Goal: Navigation & Orientation: Find specific page/section

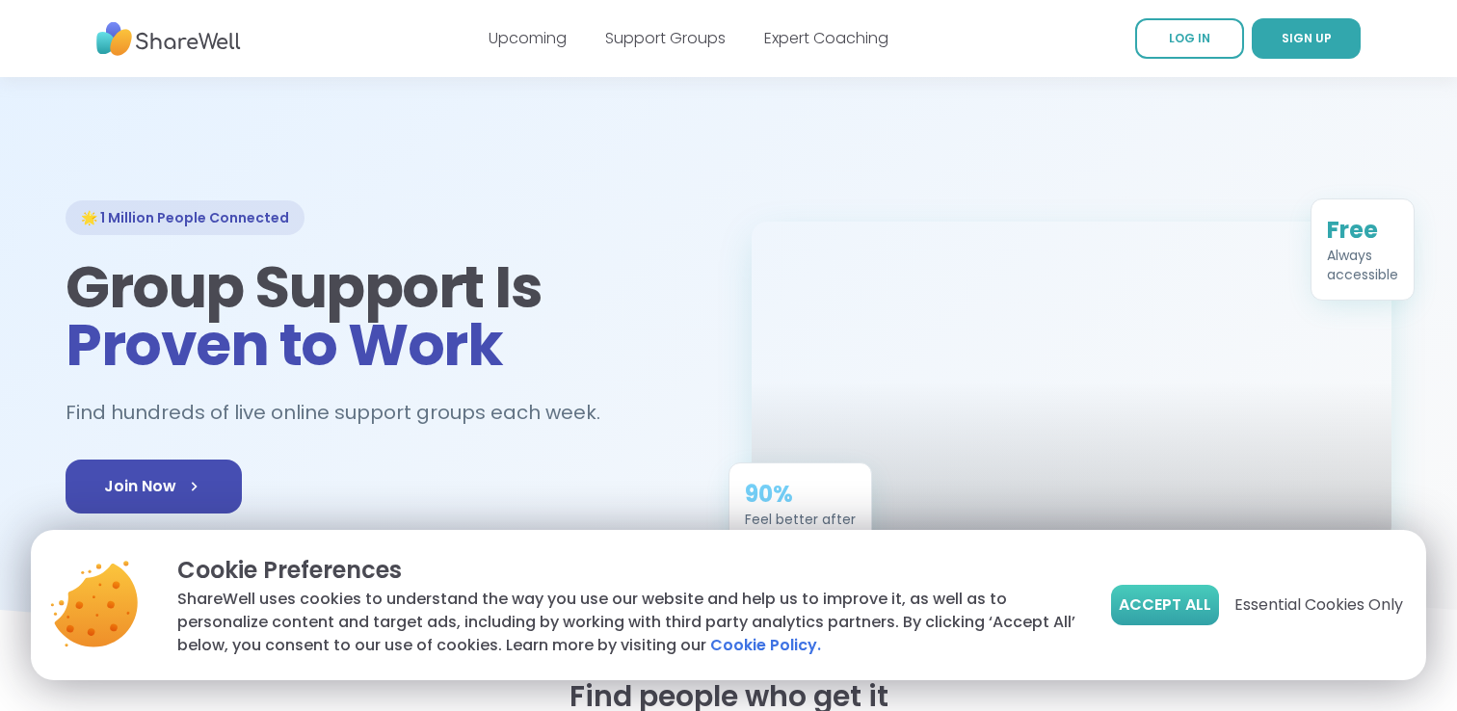
click at [1135, 601] on span "Accept All" at bounding box center [1164, 604] width 92 height 23
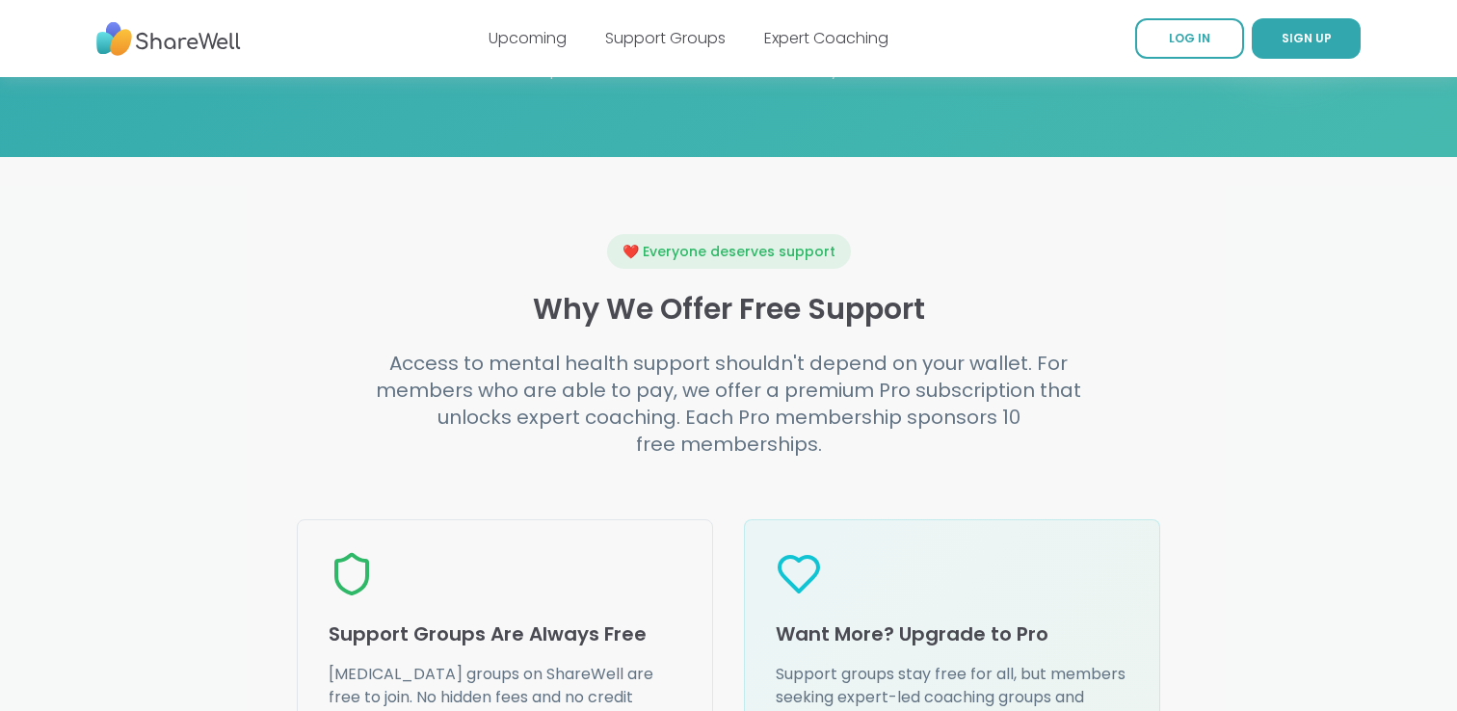
scroll to position [1996, 0]
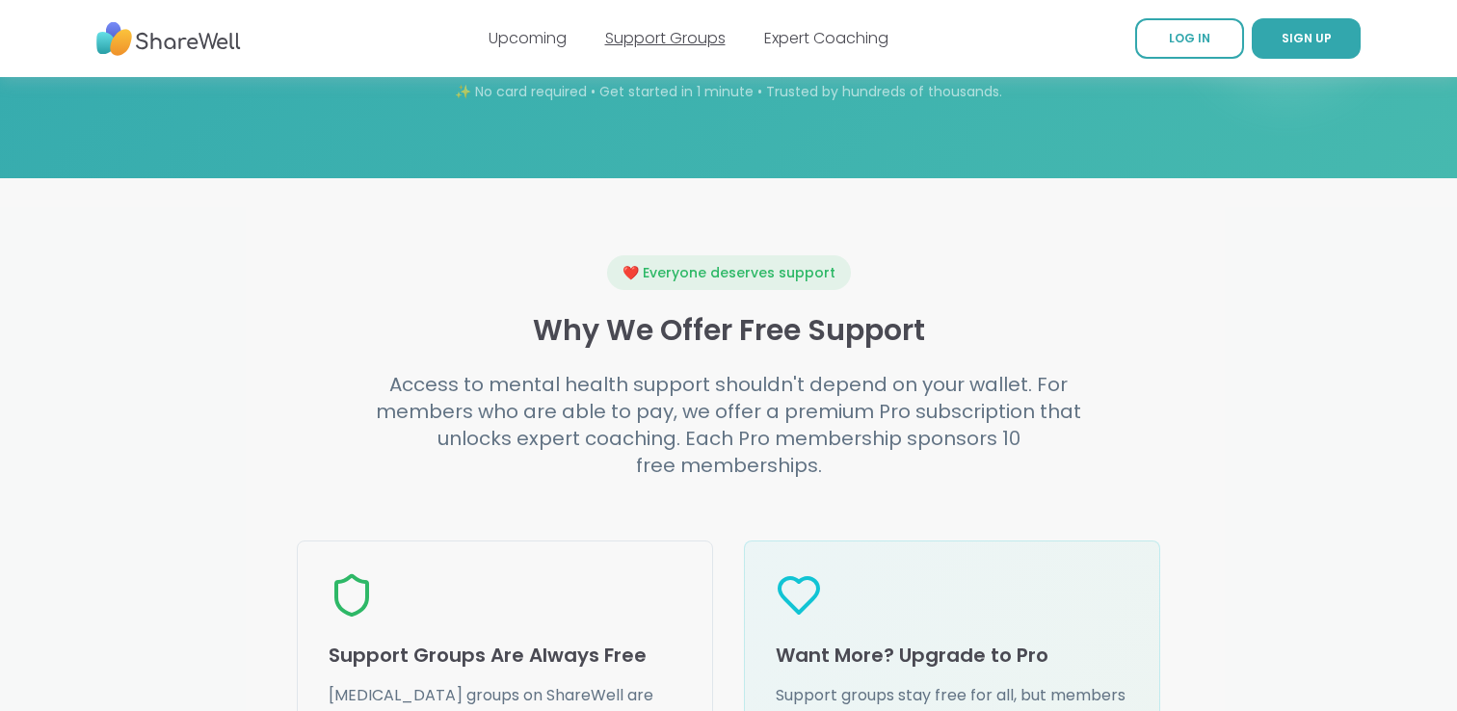
click at [654, 47] on link "Support Groups" at bounding box center [665, 38] width 120 height 22
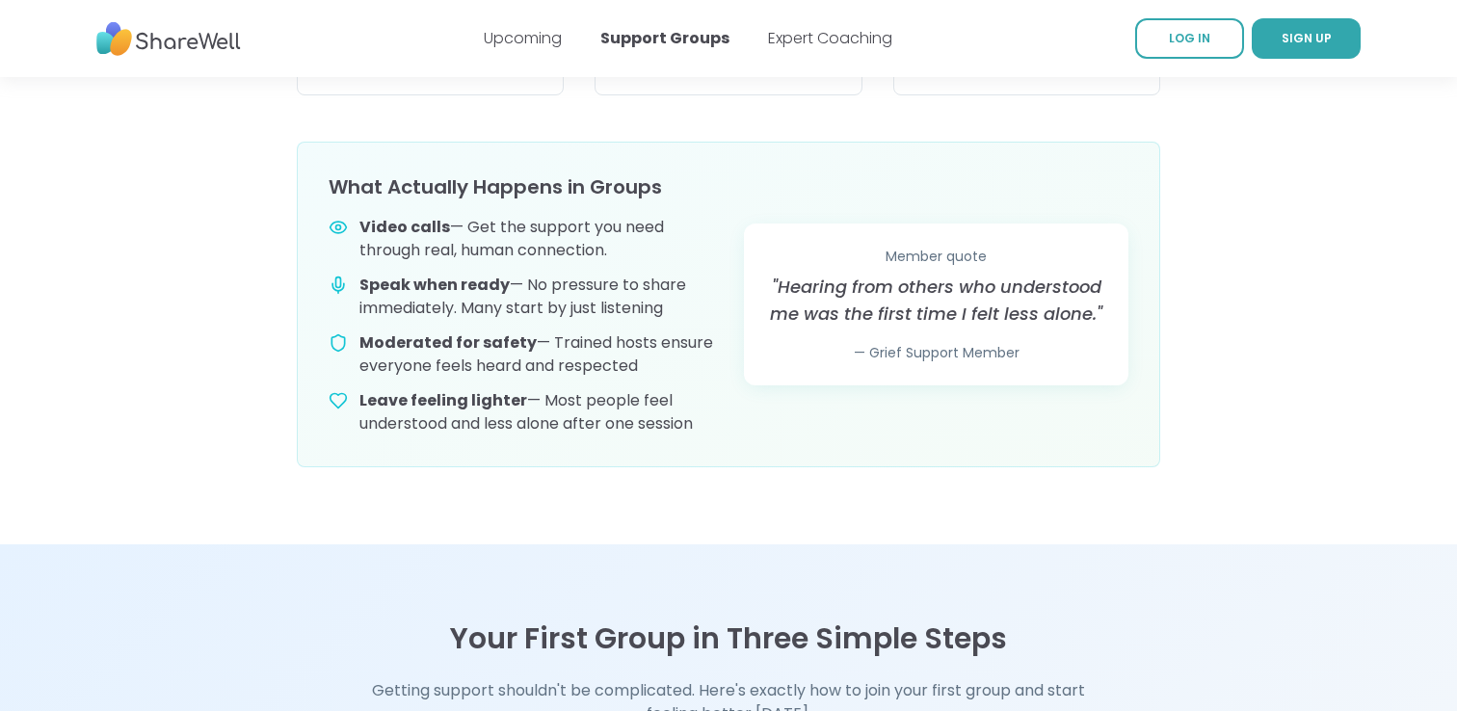
scroll to position [798, 0]
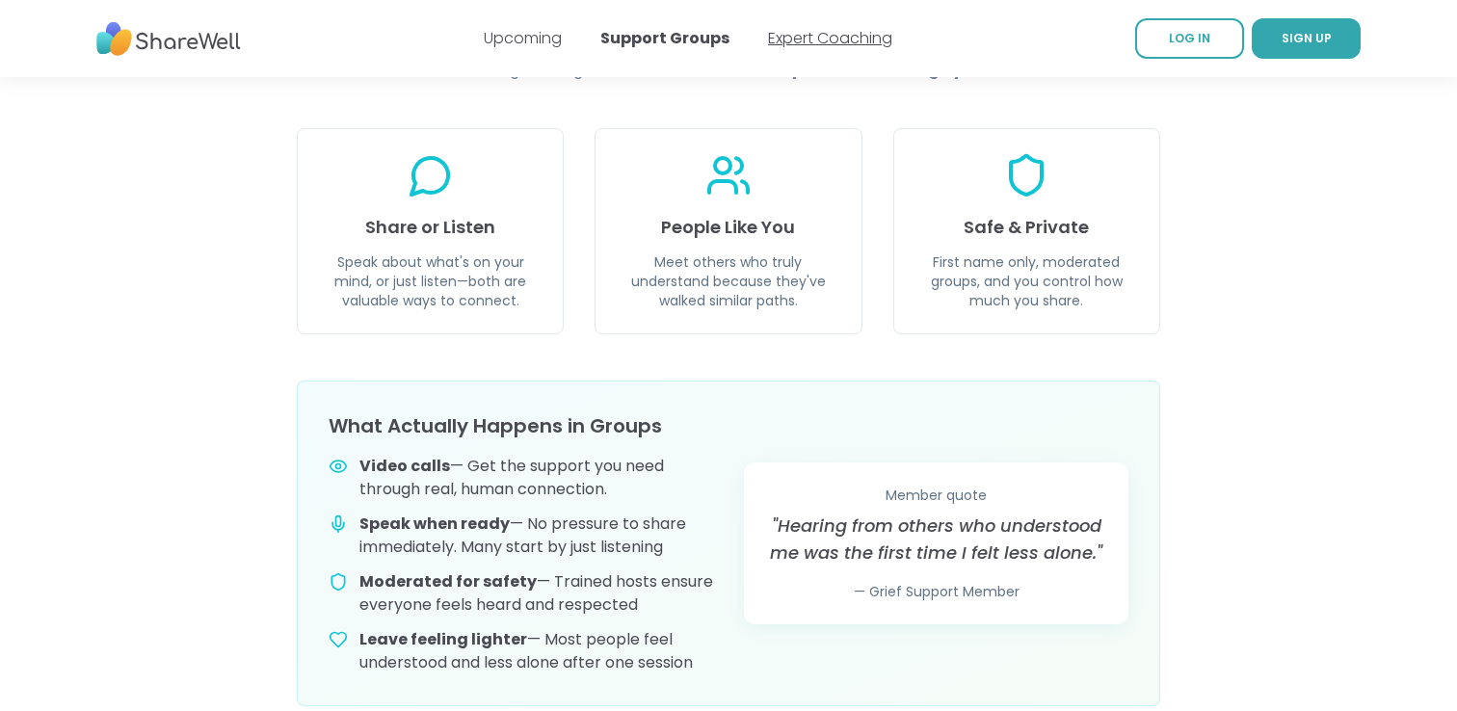
click at [860, 41] on link "Expert Coaching" at bounding box center [830, 38] width 124 height 22
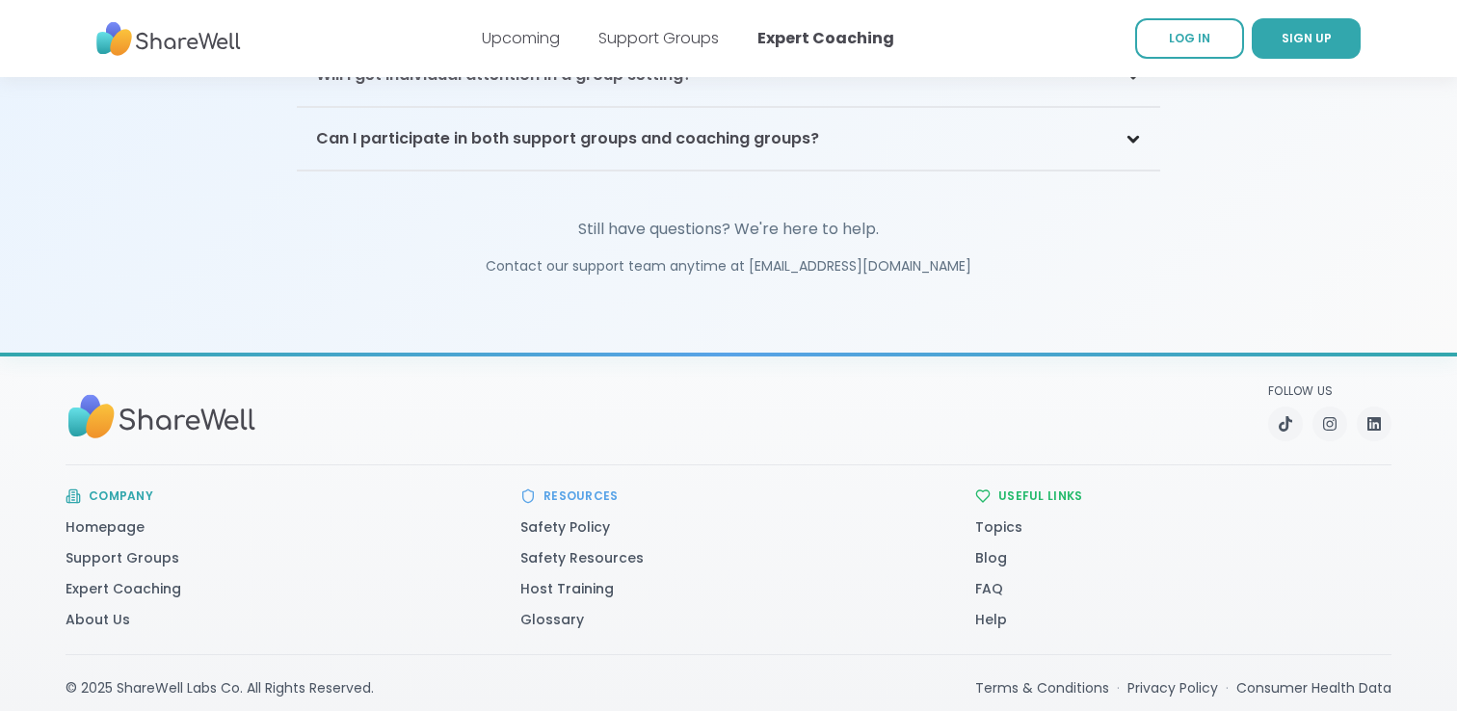
scroll to position [4451, 0]
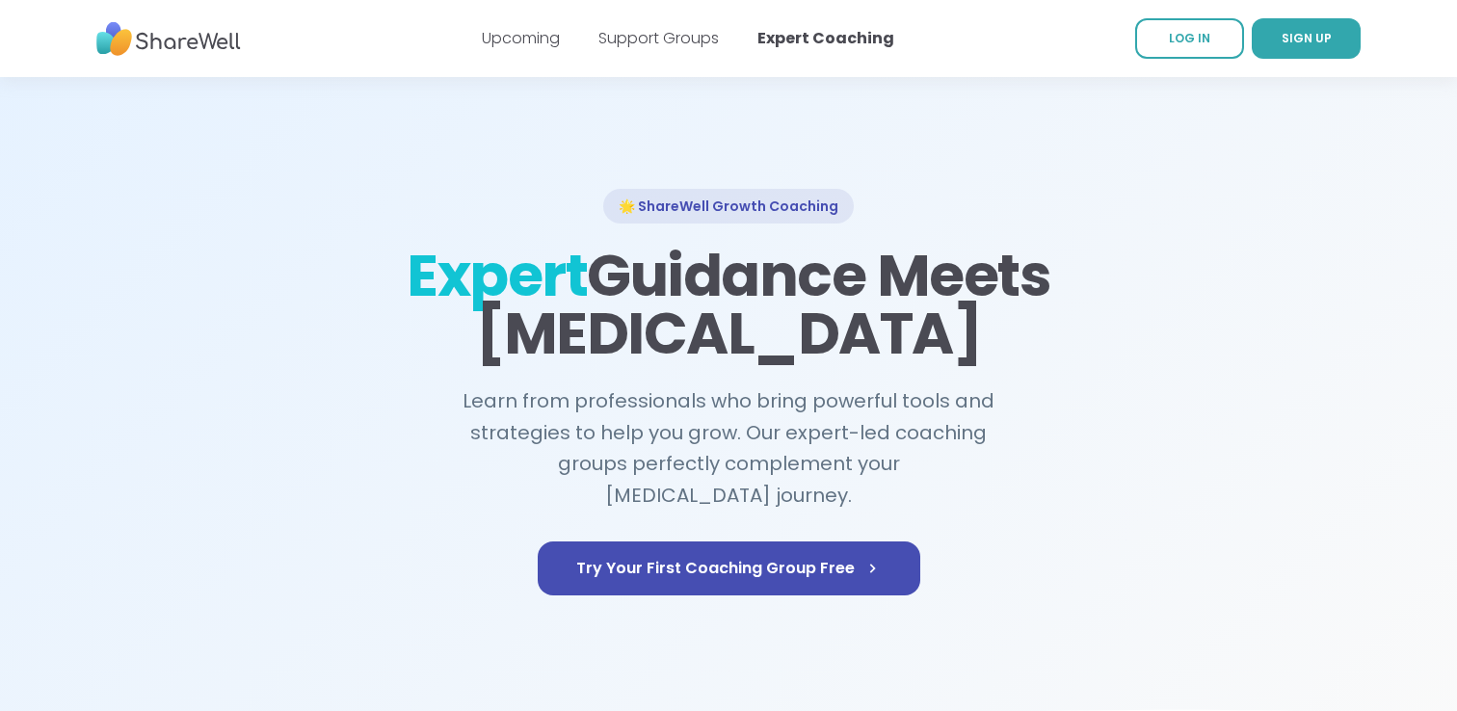
scroll to position [0, 0]
